Goal: Transaction & Acquisition: Purchase product/service

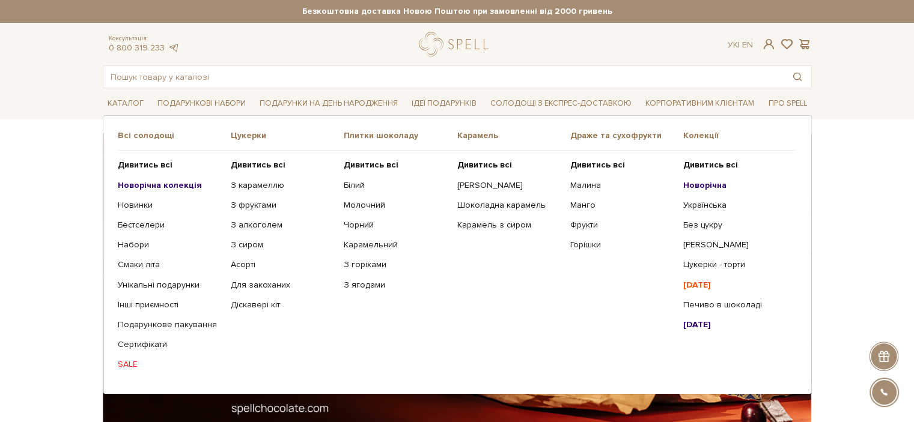
click at [159, 186] on b "Новорічна колекція" at bounding box center [160, 185] width 84 height 10
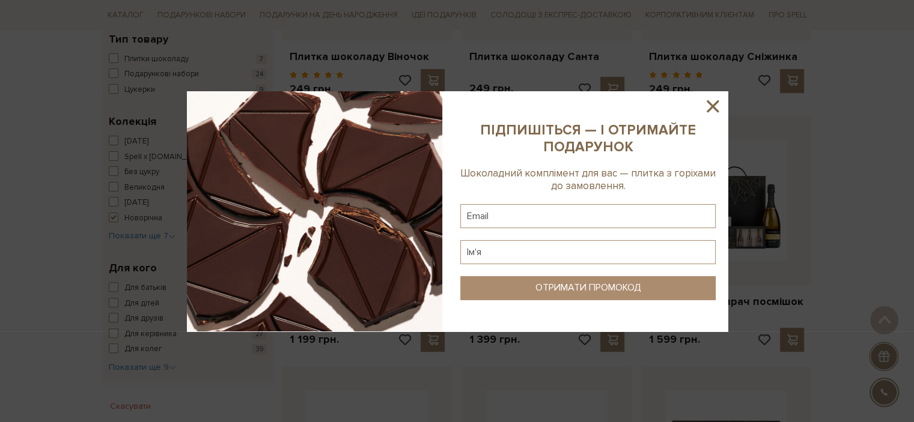
scroll to position [841, 0]
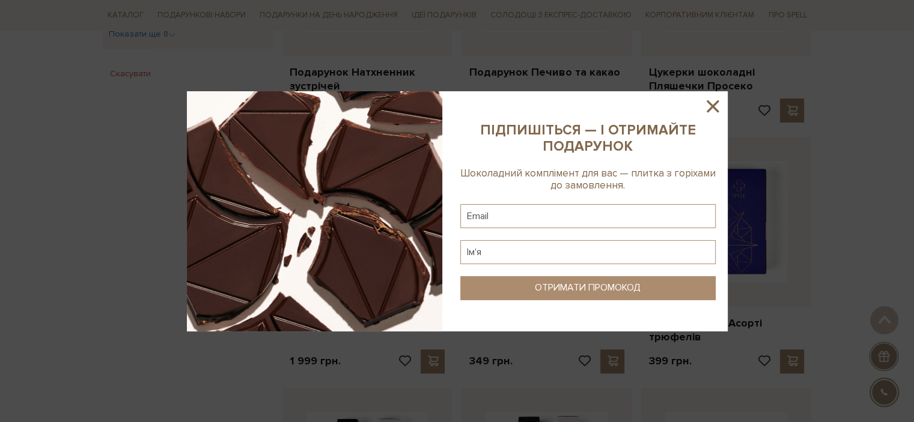
click at [711, 106] on icon at bounding box center [713, 106] width 12 height 12
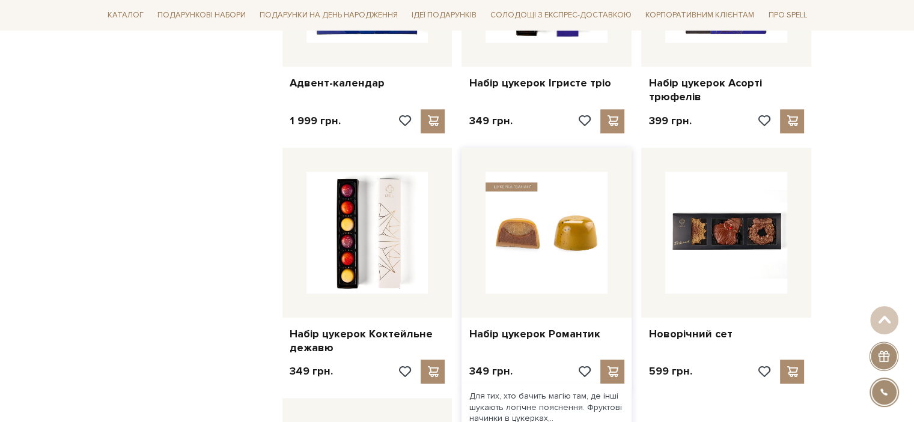
scroll to position [1442, 0]
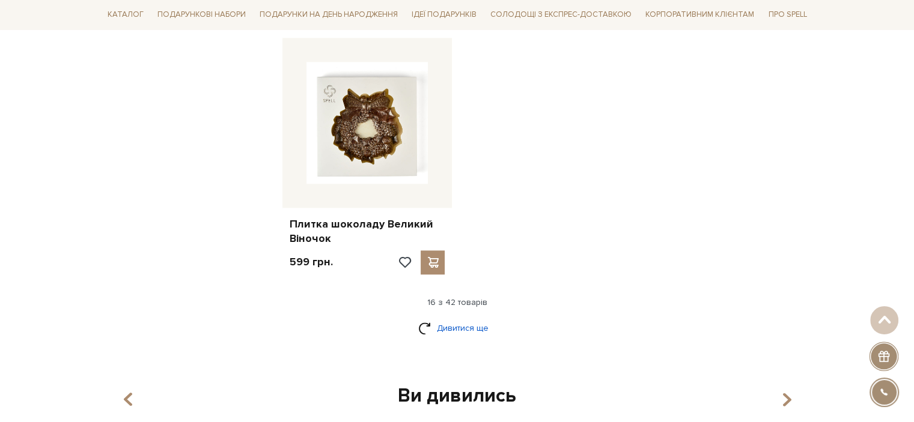
click at [464, 333] on link "Дивитися ще" at bounding box center [457, 328] width 78 height 21
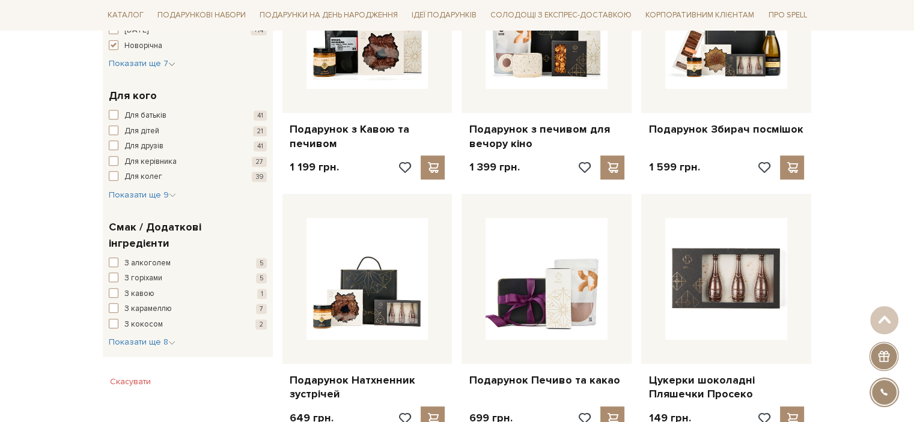
scroll to position [300, 0]
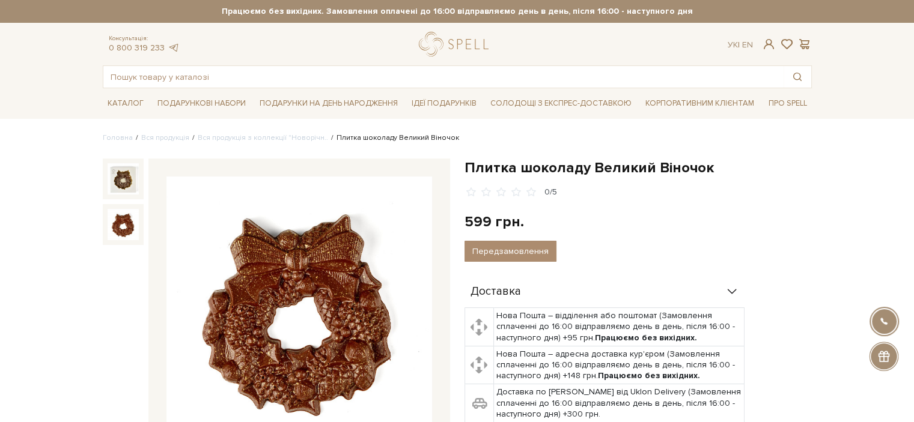
click at [121, 221] on img at bounding box center [123, 224] width 31 height 31
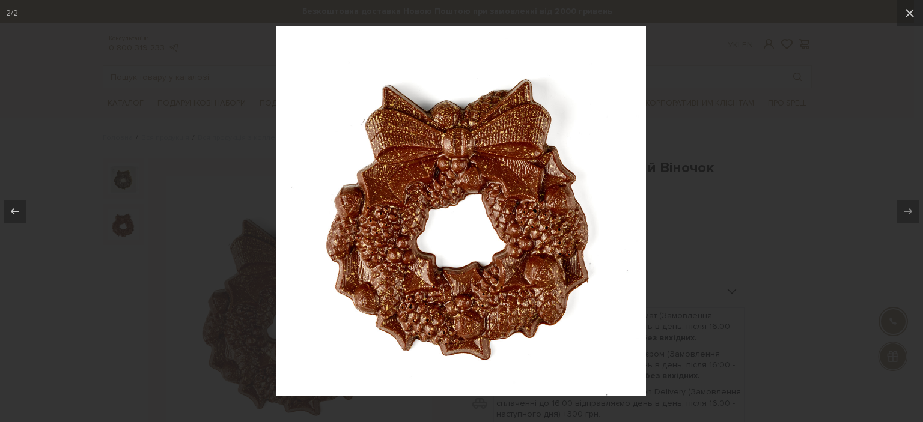
click at [791, 240] on div at bounding box center [461, 211] width 923 height 422
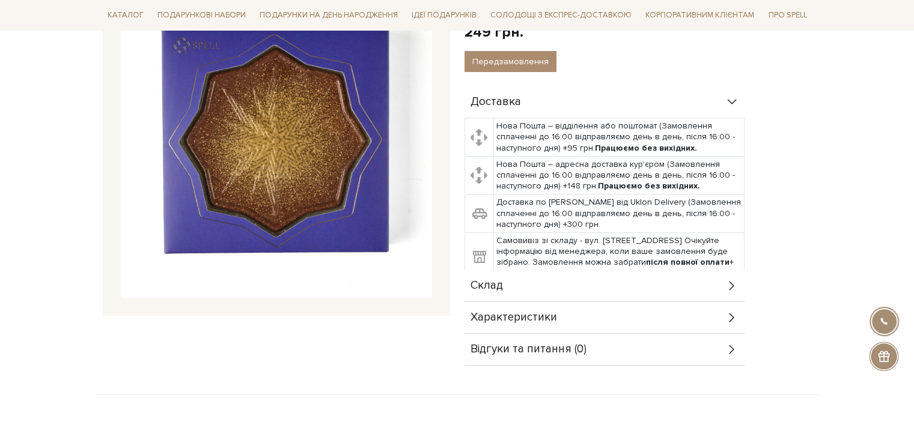
scroll to position [120, 0]
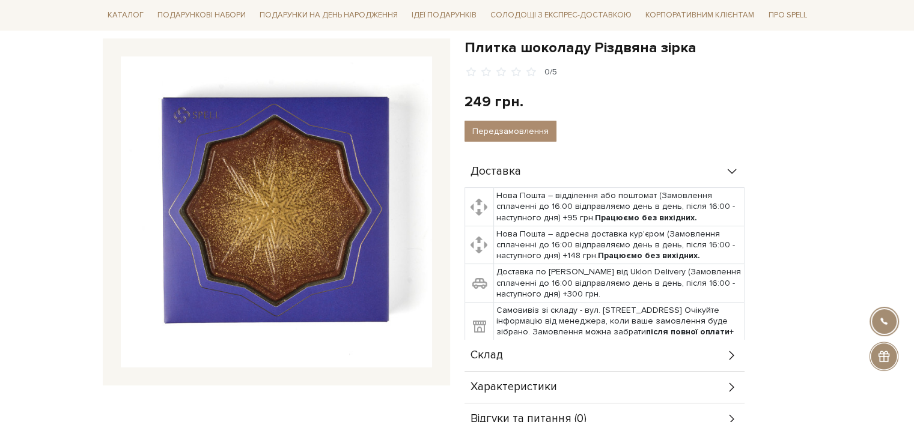
drag, startPoint x: 296, startPoint y: 213, endPoint x: 284, endPoint y: 162, distance: 53.0
click at [284, 162] on img at bounding box center [276, 211] width 311 height 311
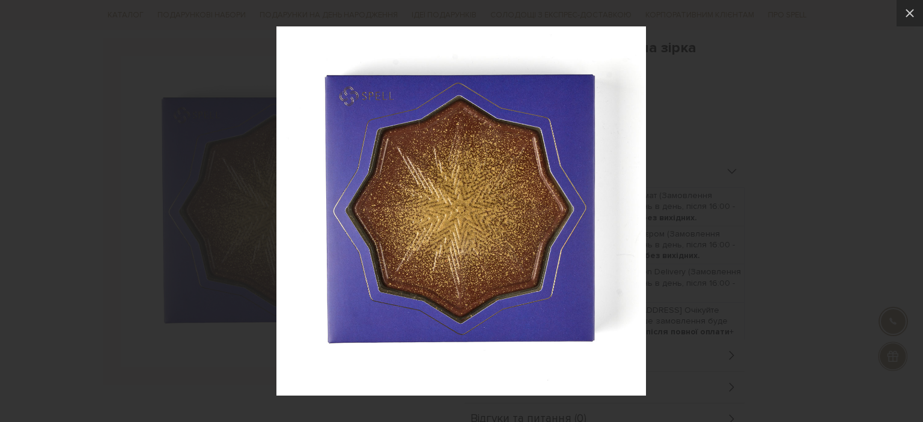
click at [738, 196] on div at bounding box center [461, 211] width 923 height 422
